Goal: Find specific page/section: Find specific page/section

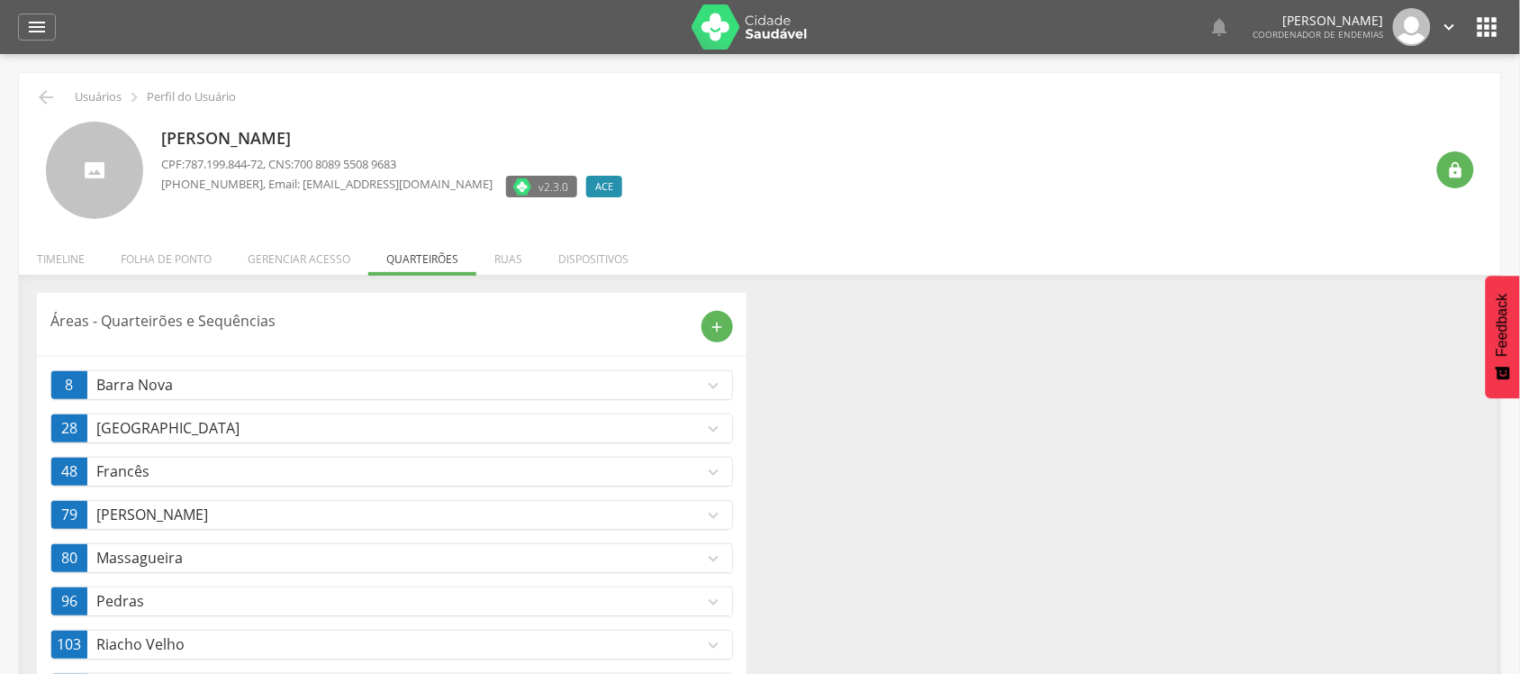
click at [1491, 37] on icon "" at bounding box center [1487, 27] width 29 height 29
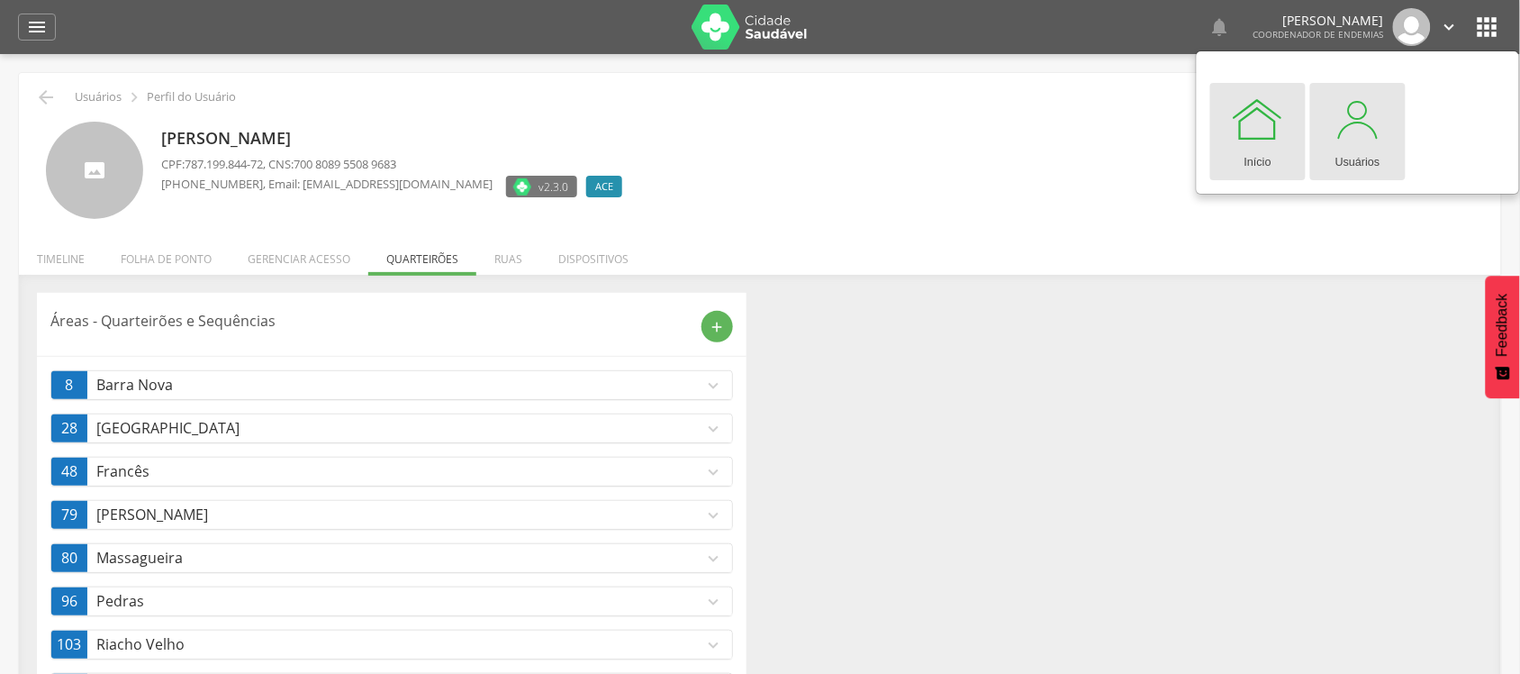
click at [1333, 154] on link "Usuários" at bounding box center [1357, 131] width 95 height 97
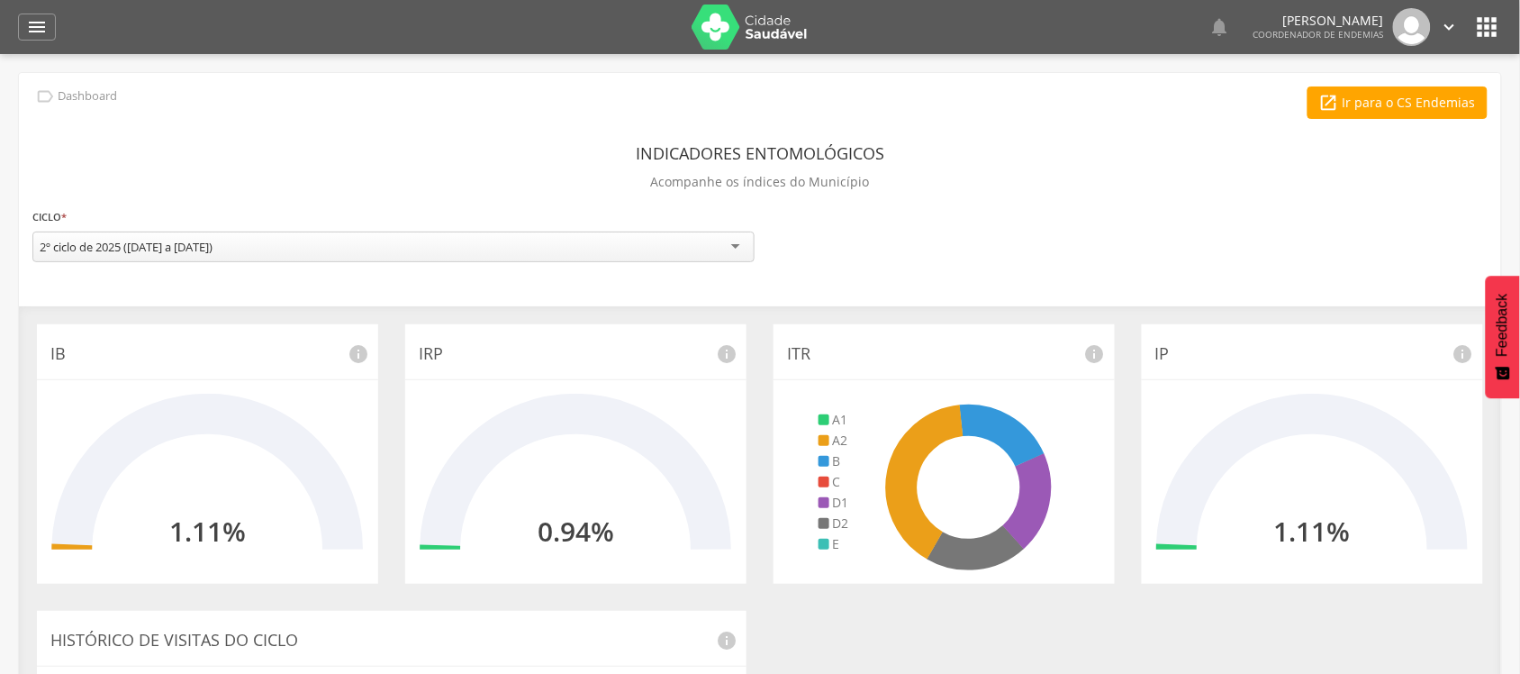
click at [1488, 21] on icon "" at bounding box center [1487, 27] width 29 height 29
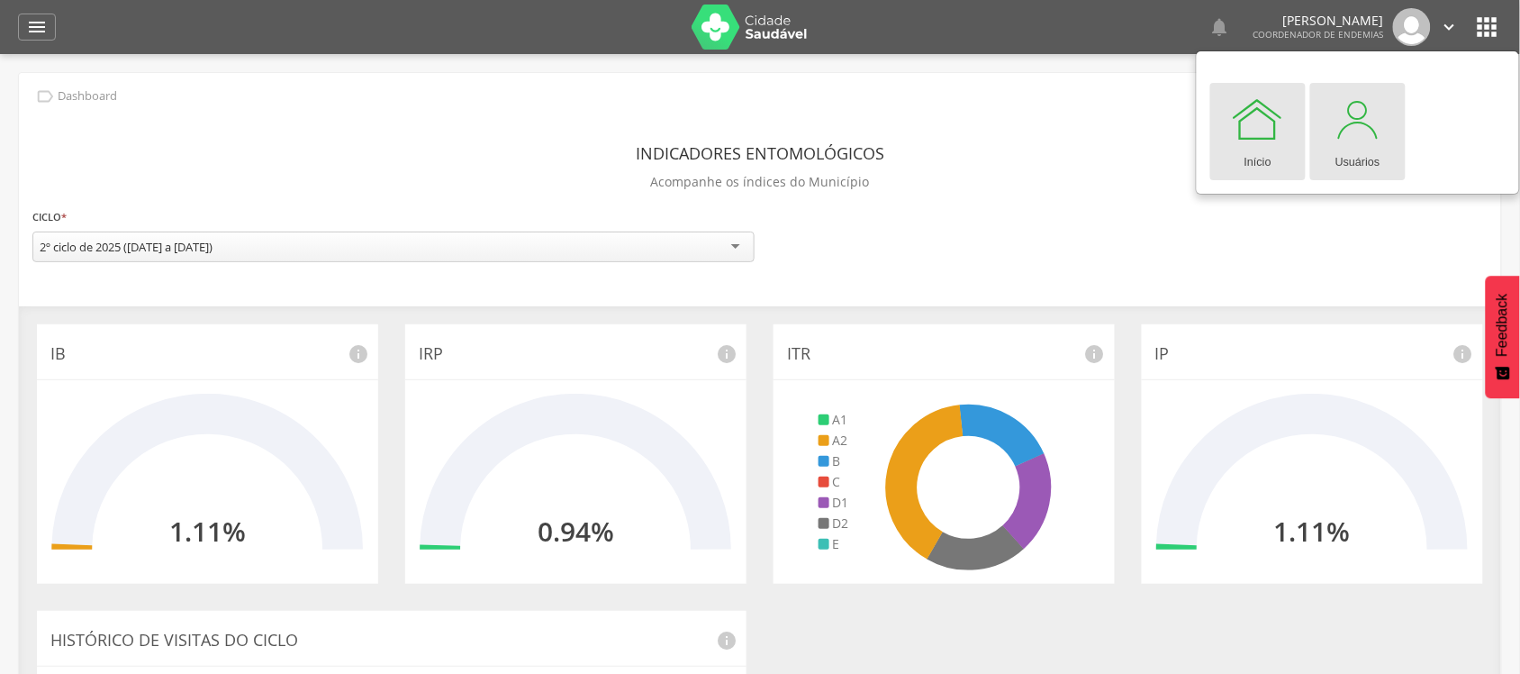
click at [1364, 106] on div at bounding box center [1358, 119] width 54 height 54
